Goal: Task Accomplishment & Management: Manage account settings

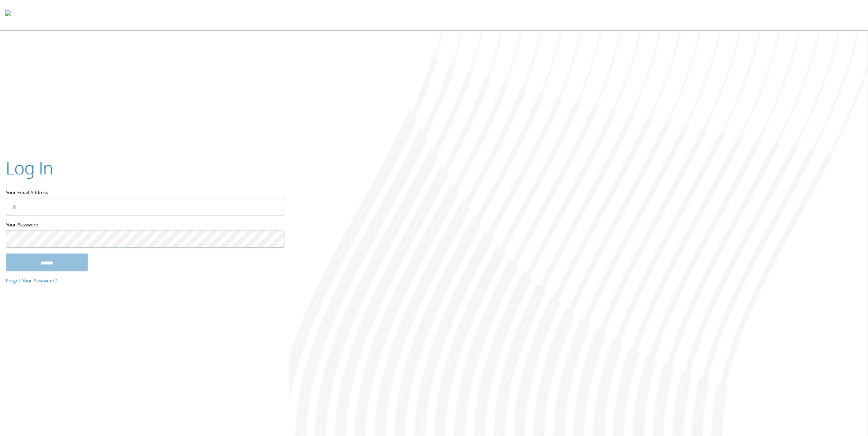
type input "**********"
click at [78, 269] on input "******" at bounding box center [47, 263] width 82 height 18
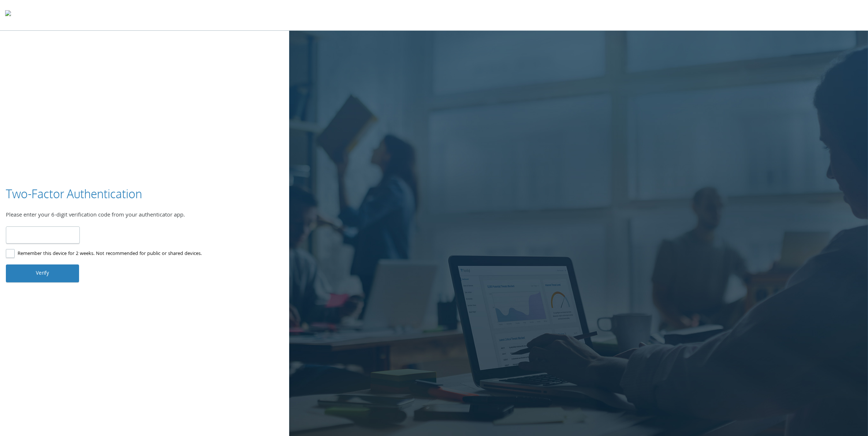
type input "******"
